Goal: Information Seeking & Learning: Learn about a topic

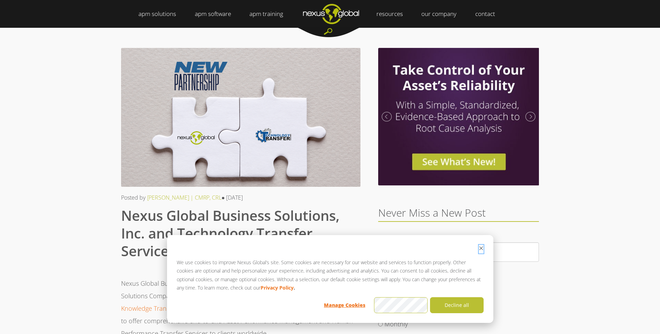
click at [480, 250] on icon "Dismiss cookie banner" at bounding box center [480, 248] width 5 height 5
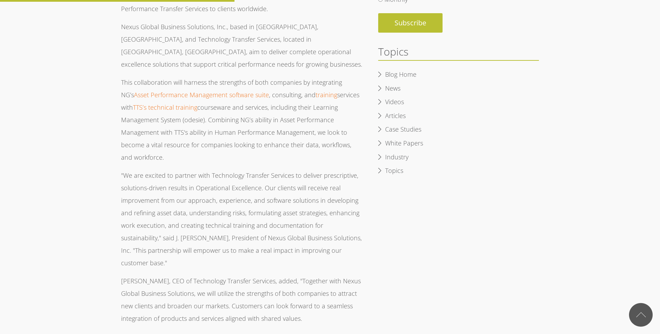
scroll to position [313, 0]
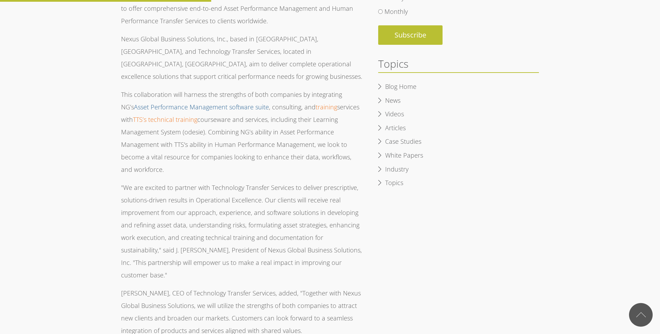
click at [192, 103] on link "Asset Performance Management software suite" at bounding box center [201, 107] width 135 height 8
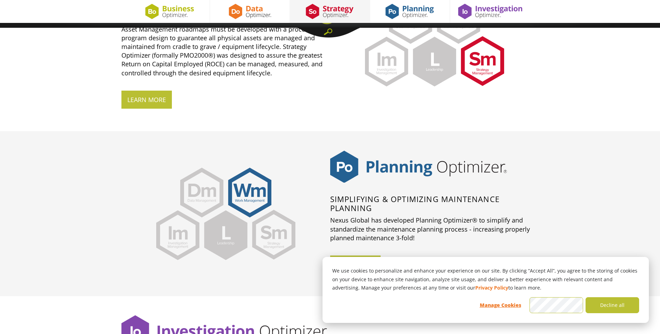
scroll to position [1147, 0]
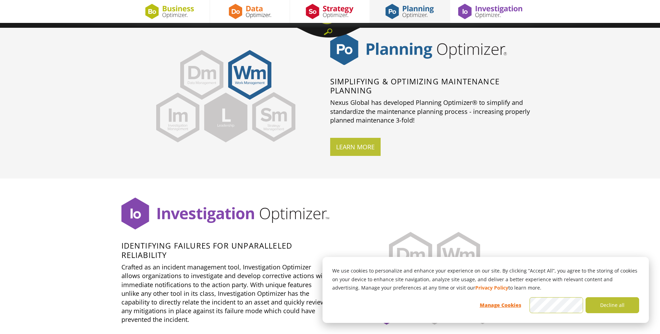
drag, startPoint x: 357, startPoint y: 146, endPoint x: 291, endPoint y: 139, distance: 66.1
click at [357, 146] on link "Learn more" at bounding box center [355, 147] width 50 height 18
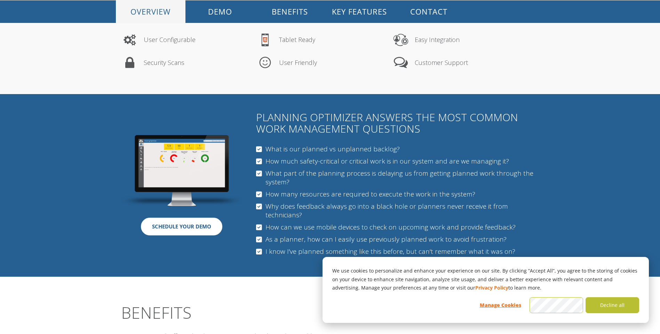
scroll to position [348, 0]
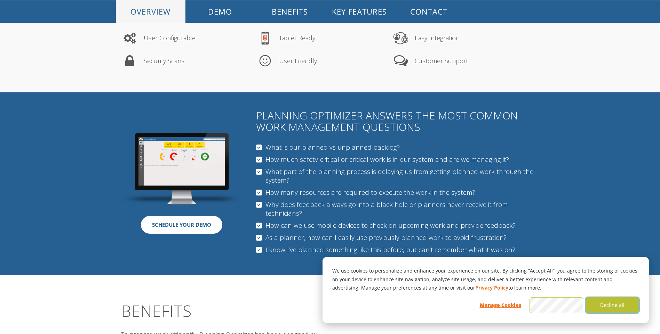
click at [614, 306] on button "Decline all" at bounding box center [612, 306] width 54 height 16
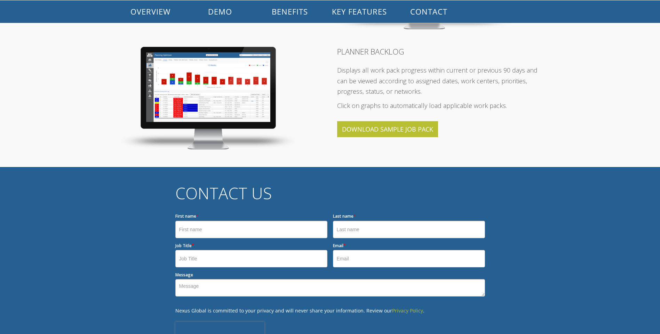
scroll to position [1113, 0]
